Goal: Transaction & Acquisition: Purchase product/service

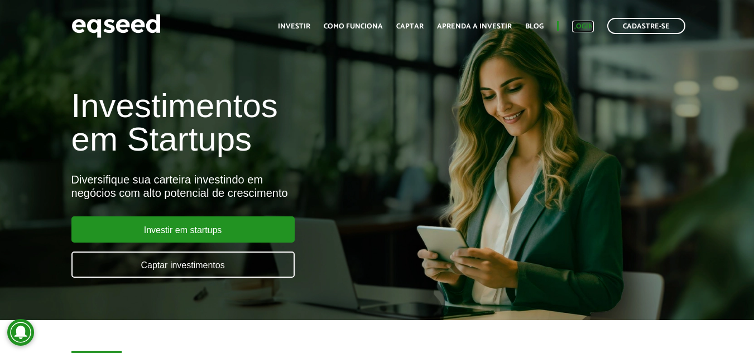
click at [582, 23] on link "Login" at bounding box center [583, 26] width 22 height 7
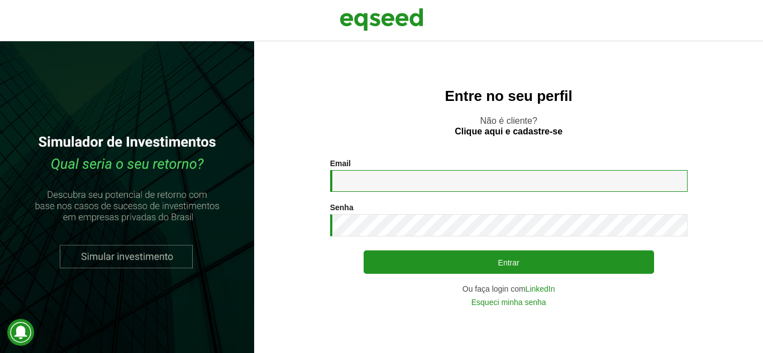
type input "**********"
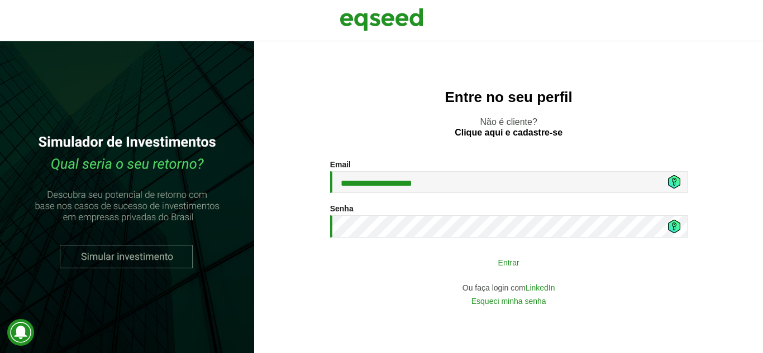
click at [449, 263] on button "Entrar" at bounding box center [509, 262] width 290 height 21
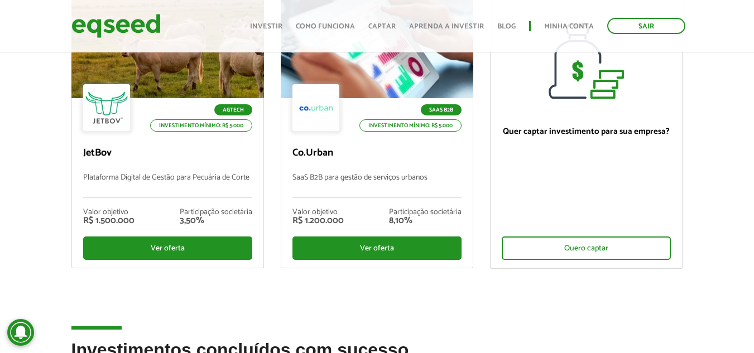
scroll to position [168, 0]
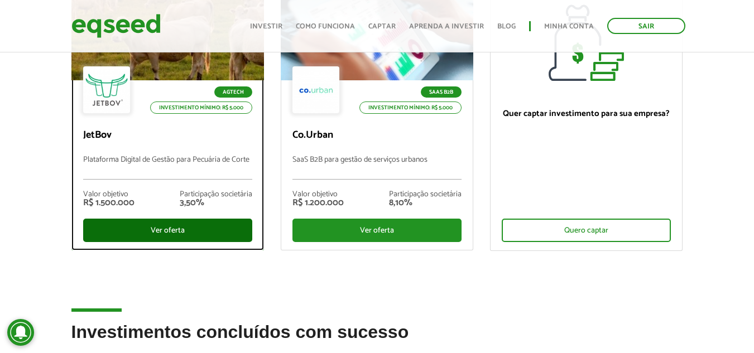
click at [183, 235] on div "Ver oferta" at bounding box center [167, 230] width 169 height 23
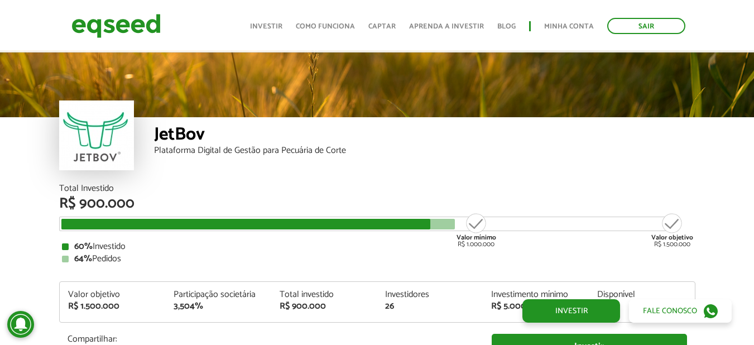
scroll to position [1146, 0]
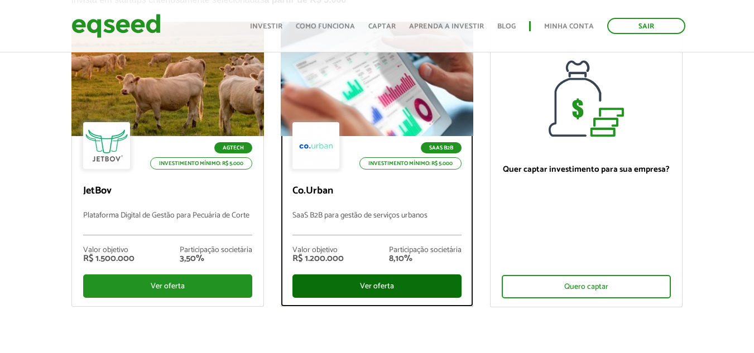
click at [372, 287] on div "Ver oferta" at bounding box center [377, 286] width 169 height 23
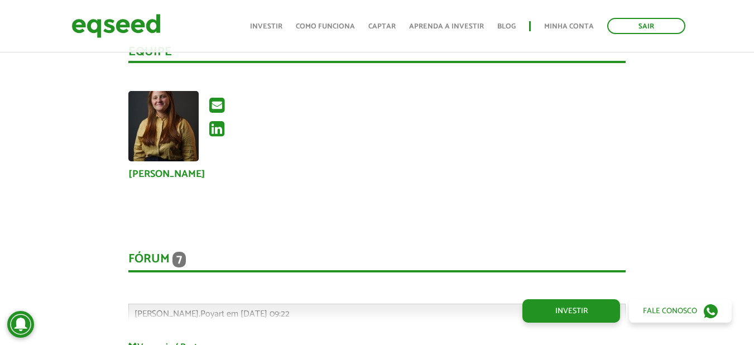
scroll to position [2180, 0]
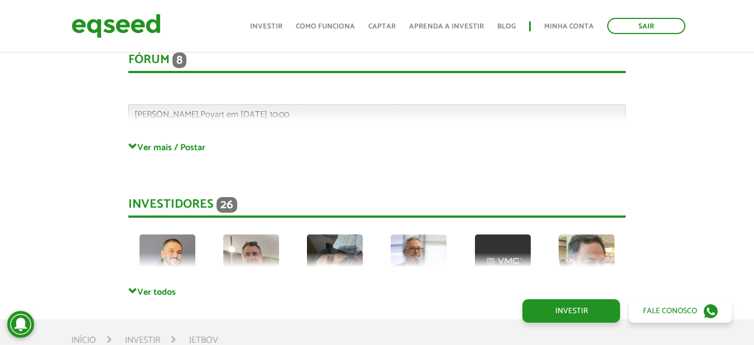
scroll to position [2965, 0]
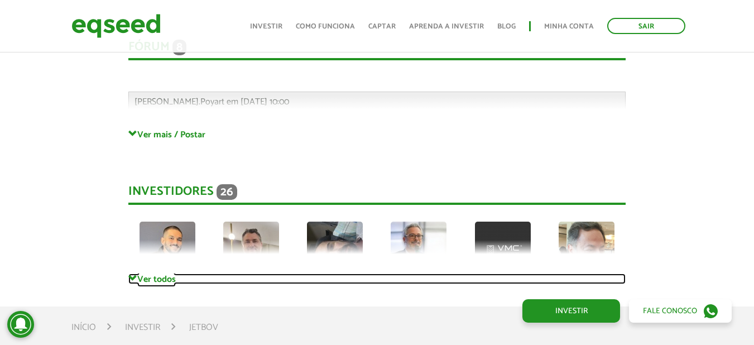
click at [158, 274] on link "Ver todos" at bounding box center [377, 279] width 498 height 11
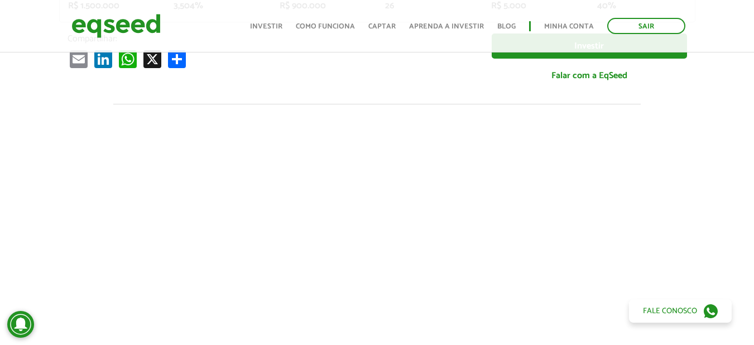
scroll to position [285, 0]
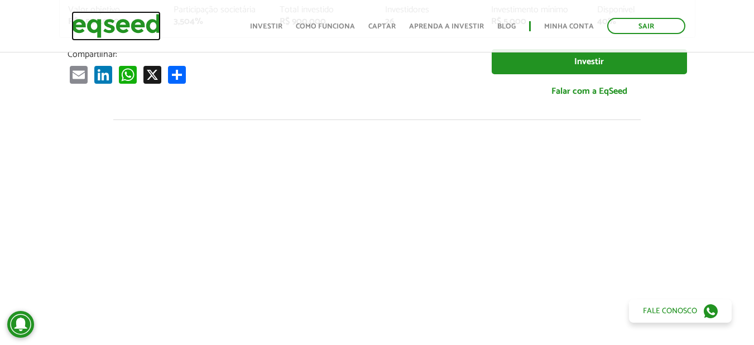
click at [140, 31] on img at bounding box center [115, 26] width 89 height 30
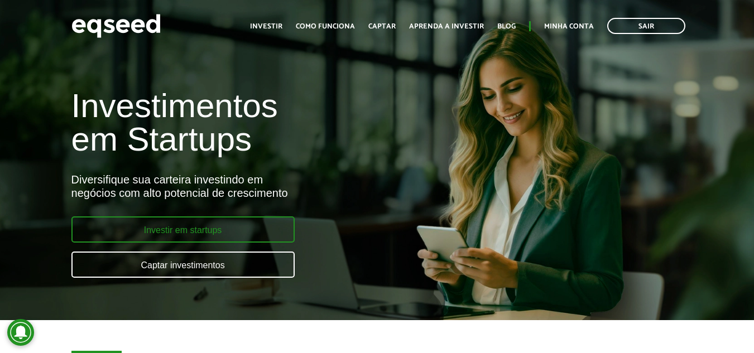
click at [233, 227] on link "Investir em startups" at bounding box center [182, 230] width 223 height 26
